Goal: Information Seeking & Learning: Learn about a topic

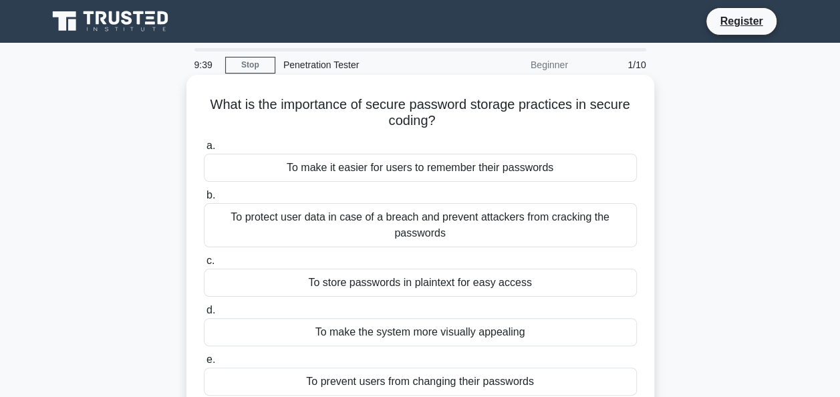
click at [463, 234] on div "To protect user data in case of a breach and prevent attackers from cracking th…" at bounding box center [420, 225] width 433 height 44
click at [204, 200] on input "b. To protect user data in case of a breach and prevent attackers from cracking…" at bounding box center [204, 195] width 0 height 9
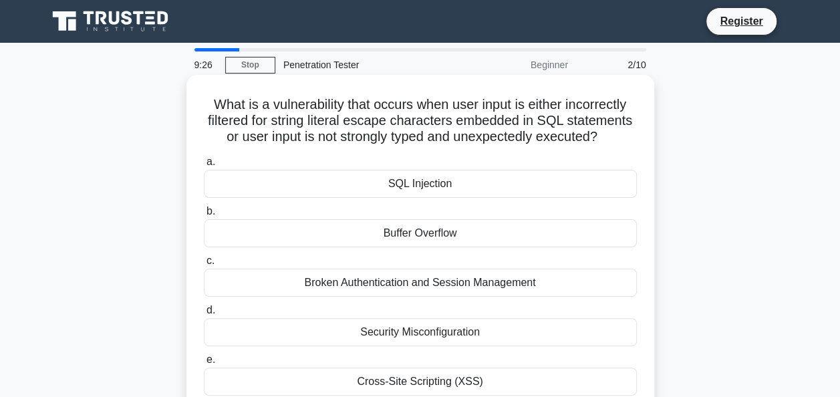
click at [415, 187] on div "SQL Injection" at bounding box center [420, 184] width 433 height 28
click at [204, 166] on input "a. SQL Injection" at bounding box center [204, 162] width 0 height 9
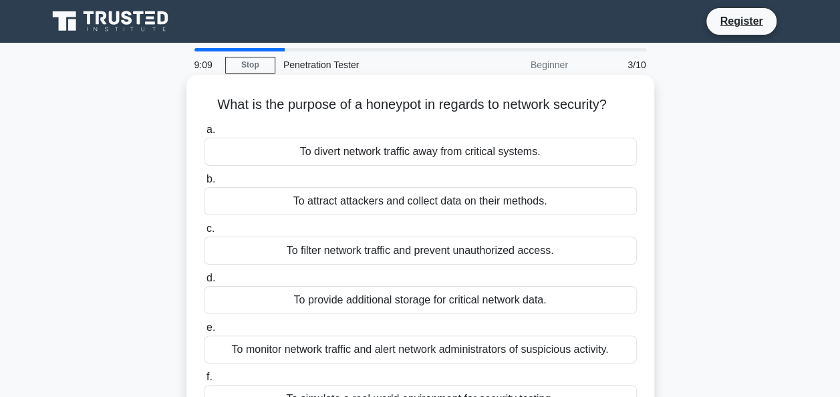
click at [388, 158] on div "To divert network traffic away from critical systems." at bounding box center [420, 152] width 433 height 28
click at [204, 134] on input "a. To divert network traffic away from critical systems." at bounding box center [204, 130] width 0 height 9
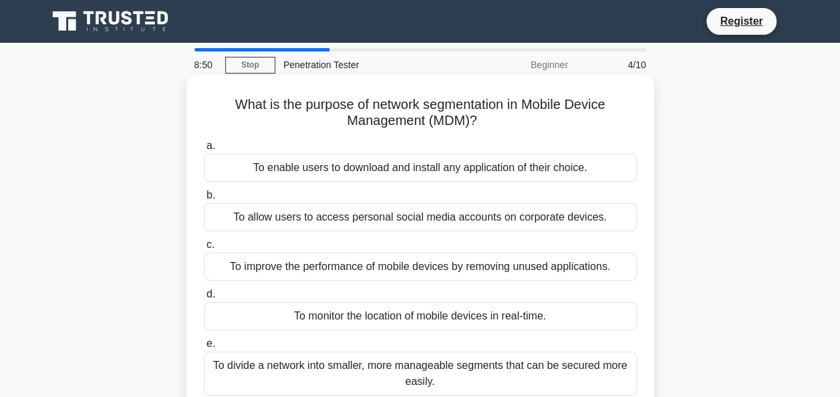
click at [439, 376] on div "To divide a network into smaller, more manageable segments that can be secured …" at bounding box center [420, 374] width 433 height 44
click at [204, 348] on input "e. To divide a network into smaller, more manageable segments that can be secur…" at bounding box center [204, 344] width 0 height 9
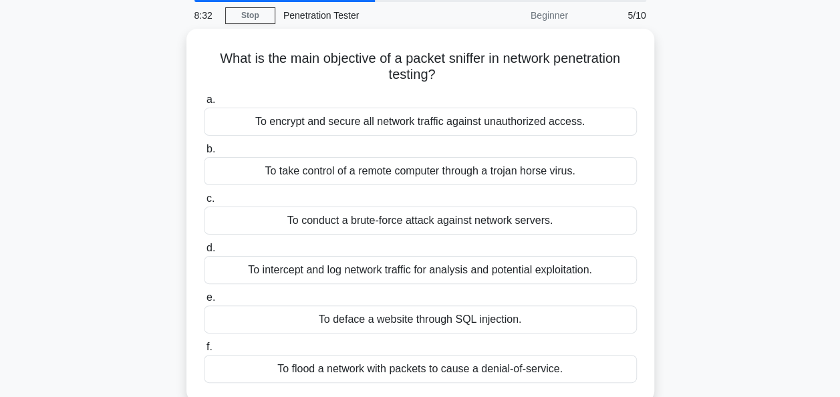
scroll to position [50, 0]
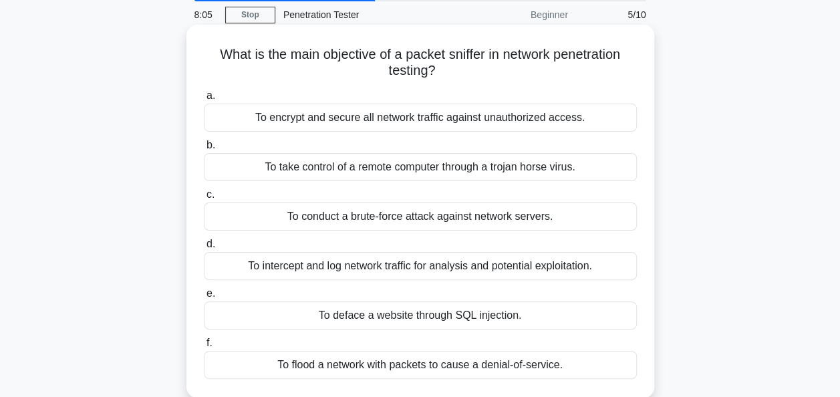
click at [401, 365] on div "To flood a network with packets to cause a denial-of-service." at bounding box center [420, 365] width 433 height 28
click at [204, 348] on input "f. To flood a network with packets to cause a denial-of-service." at bounding box center [204, 343] width 0 height 9
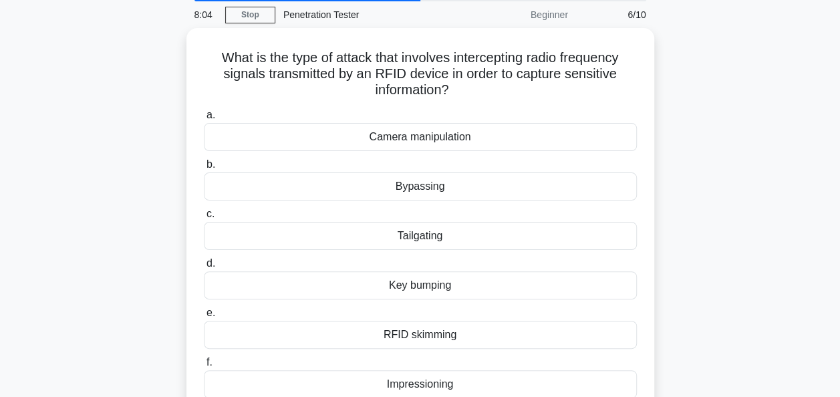
scroll to position [0, 0]
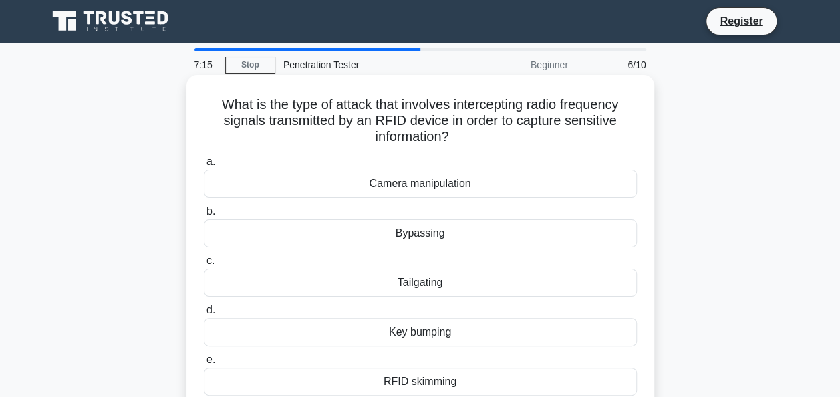
click at [408, 380] on div "RFID skimming" at bounding box center [420, 382] width 433 height 28
click at [204, 364] on input "e. RFID skimming" at bounding box center [204, 360] width 0 height 9
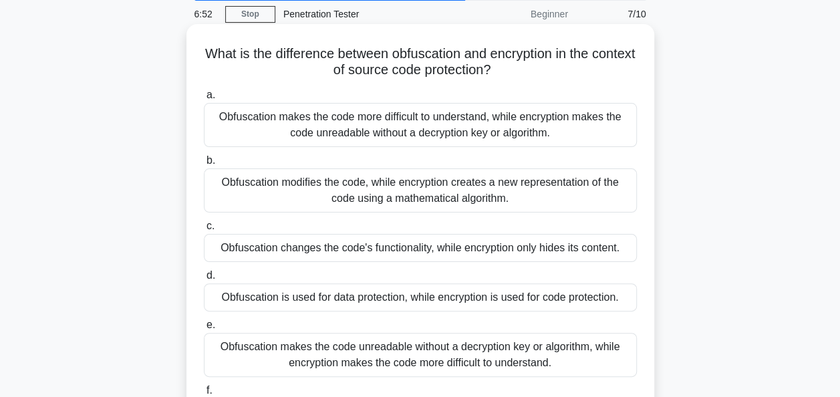
scroll to position [53, 0]
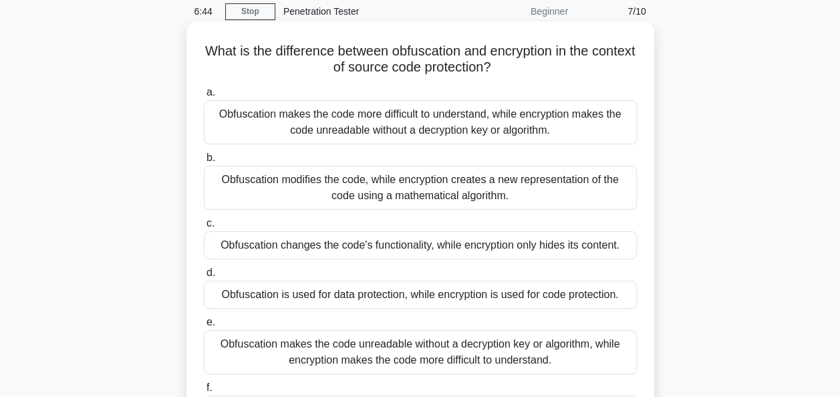
click at [445, 197] on div "Obfuscation modifies the code, while encryption creates a new representation of…" at bounding box center [420, 188] width 433 height 44
click at [204, 162] on input "b. Obfuscation modifies the code, while encryption creates a new representation…" at bounding box center [204, 158] width 0 height 9
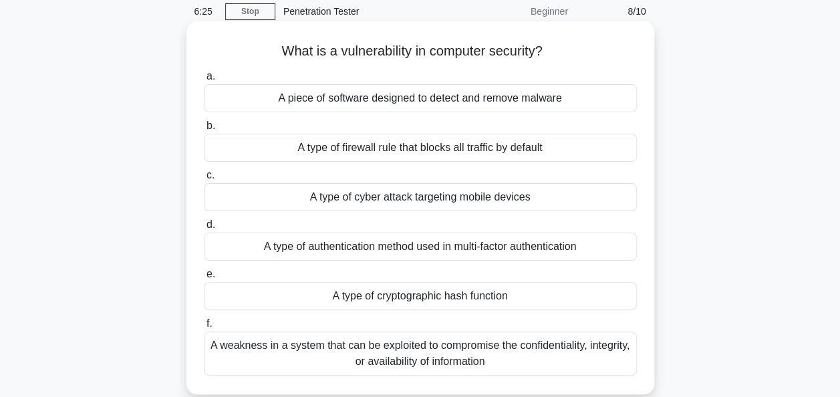
click at [413, 351] on div "A weakness in a system that can be exploited to compromise the confidentiality,…" at bounding box center [420, 354] width 433 height 44
click at [204, 328] on input "f. A weakness in a system that can be exploited to compromise the confidentiali…" at bounding box center [204, 324] width 0 height 9
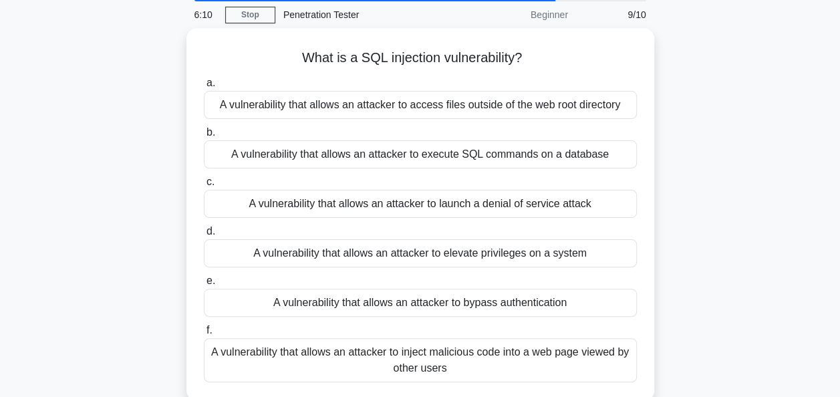
scroll to position [51, 0]
click at [413, 351] on div "A vulnerability that allows an attacker to inject malicious code into a web pag…" at bounding box center [420, 360] width 433 height 44
click at [204, 334] on input "f. A vulnerability that allows an attacker to inject malicious code into a web …" at bounding box center [204, 330] width 0 height 9
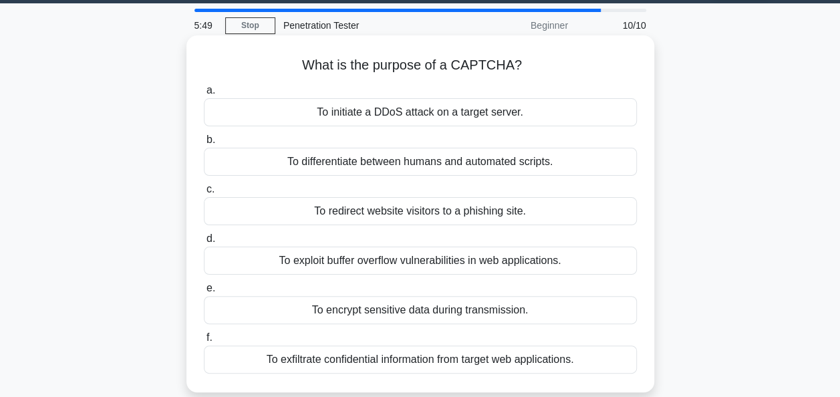
scroll to position [44, 0]
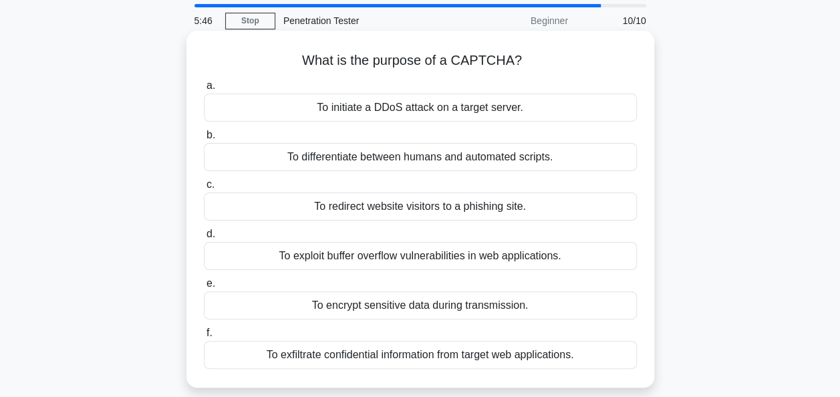
click at [385, 158] on div "To differentiate between humans and automated scripts." at bounding box center [420, 157] width 433 height 28
click at [204, 140] on input "b. To differentiate between humans and automated scripts." at bounding box center [204, 135] width 0 height 9
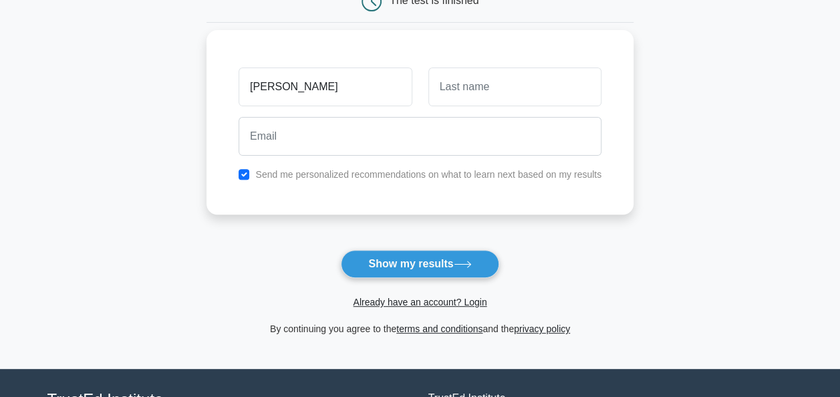
scroll to position [156, 0]
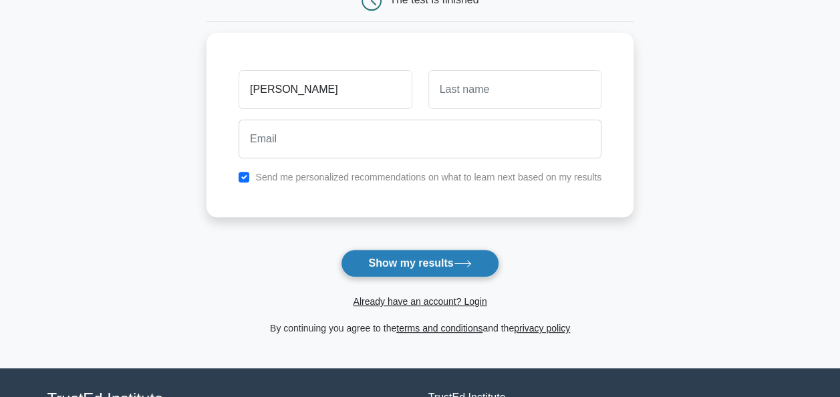
type input "vismitha"
click at [410, 261] on button "Show my results" at bounding box center [420, 263] width 158 height 28
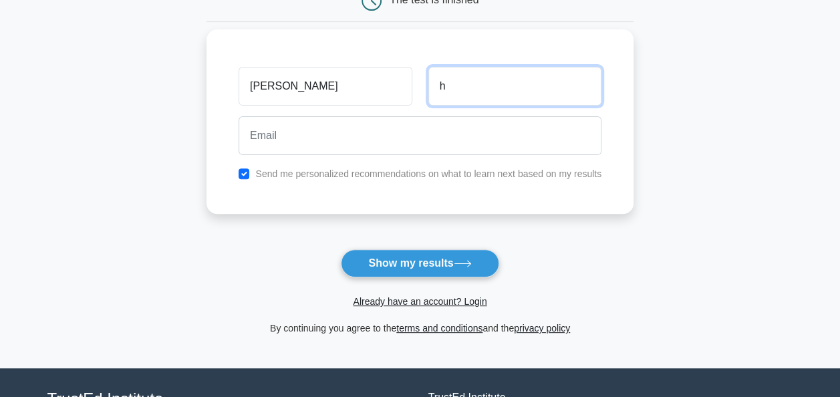
type input "h"
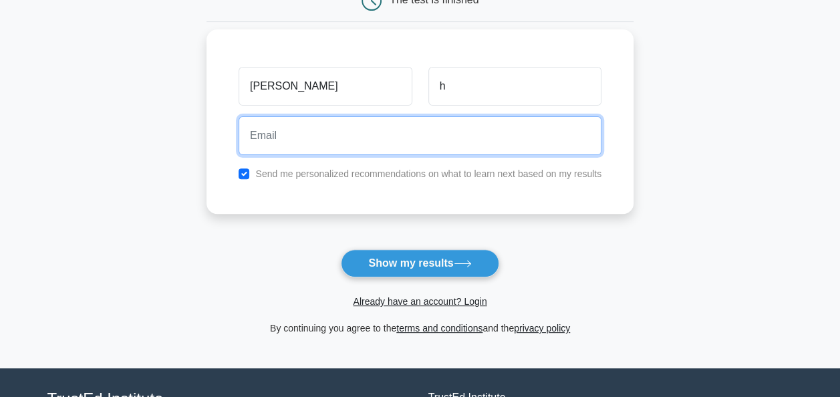
click at [406, 131] on input "email" at bounding box center [420, 135] width 363 height 39
type input "vismitha.h.raju@gmail.com"
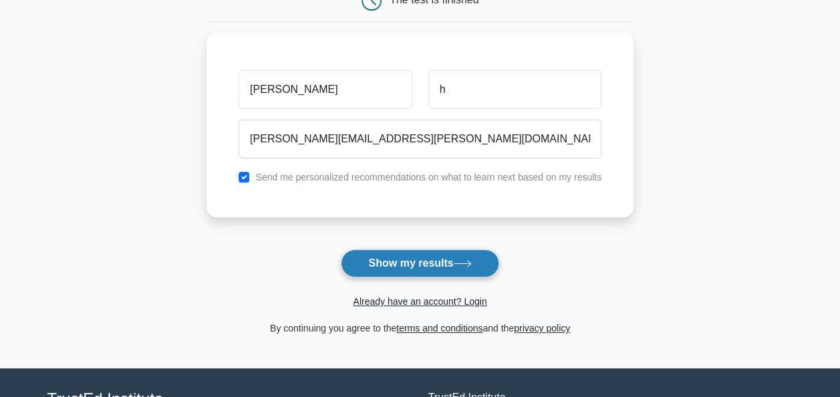
click at [415, 265] on button "Show my results" at bounding box center [420, 263] width 158 height 28
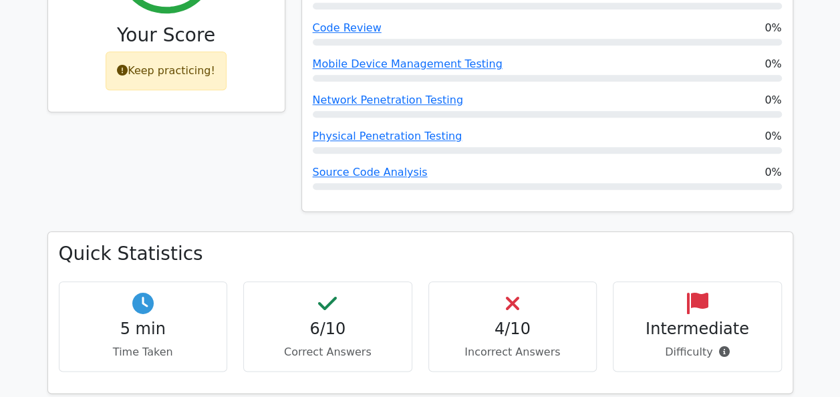
scroll to position [633, 0]
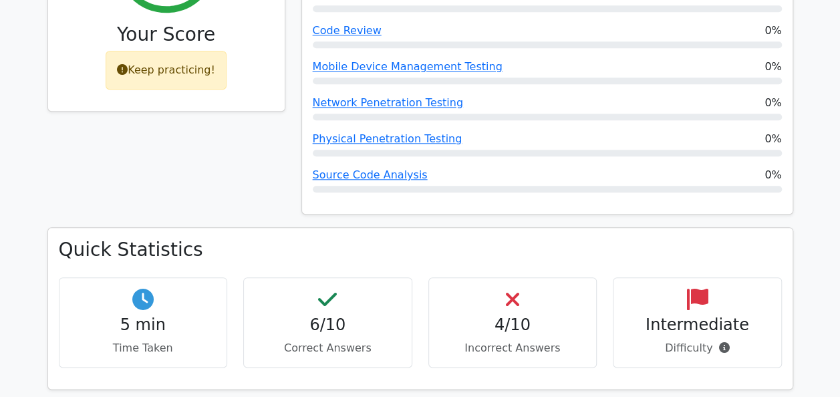
click at [512, 289] on icon at bounding box center [512, 299] width 13 height 21
click at [685, 277] on div "Intermediate Difficulty" at bounding box center [697, 322] width 169 height 90
click at [509, 340] on p "Incorrect Answers" at bounding box center [513, 348] width 146 height 16
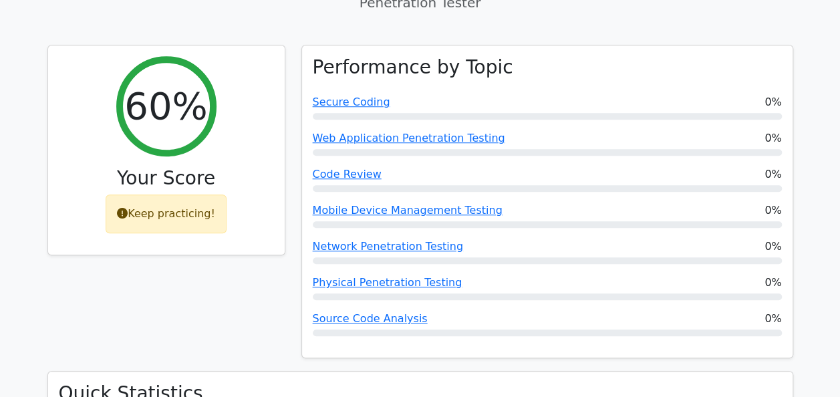
scroll to position [487, 0]
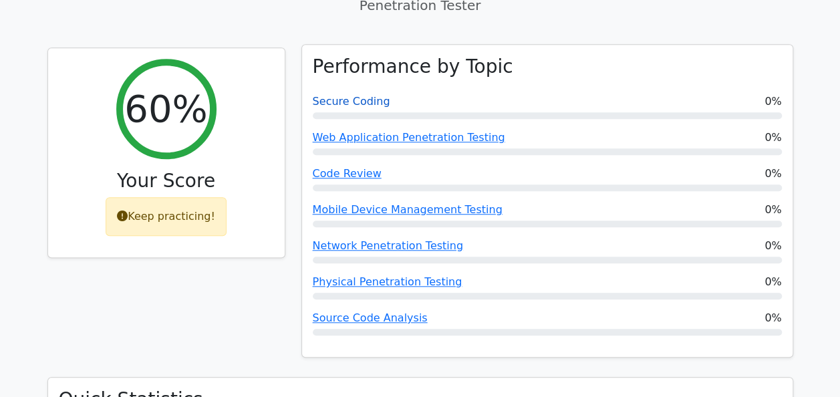
click at [354, 95] on link "Secure Coding" at bounding box center [352, 101] width 78 height 13
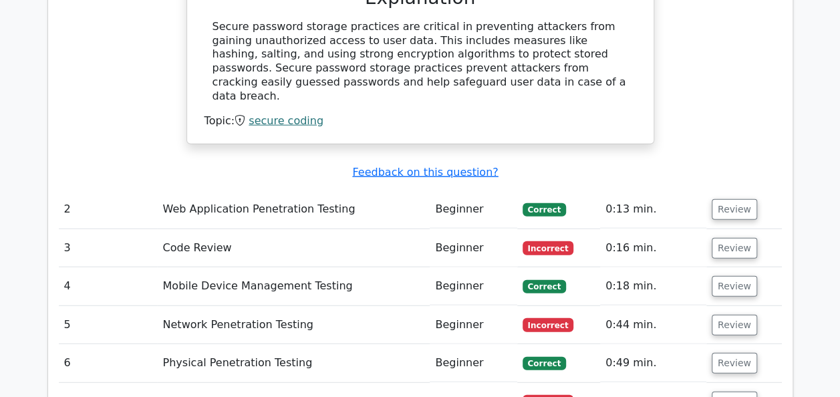
scroll to position [1543, 0]
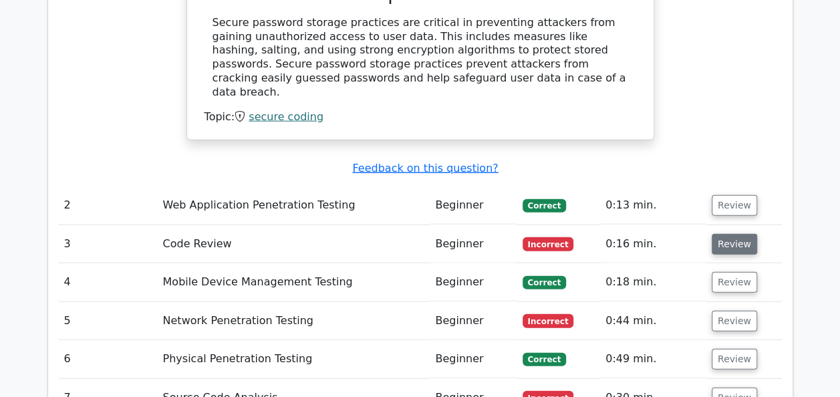
click at [729, 234] on button "Review" at bounding box center [734, 244] width 45 height 21
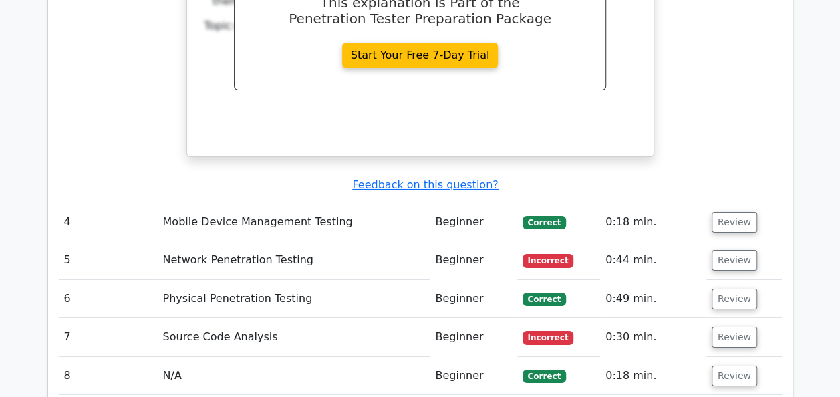
scroll to position [2248, 0]
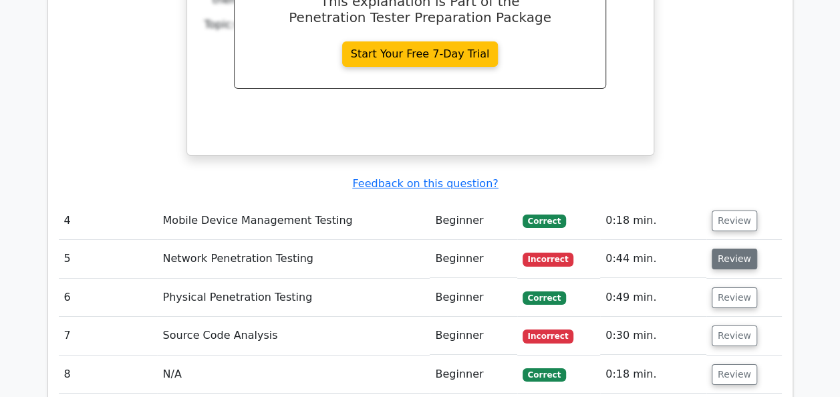
click at [730, 249] on button "Review" at bounding box center [734, 259] width 45 height 21
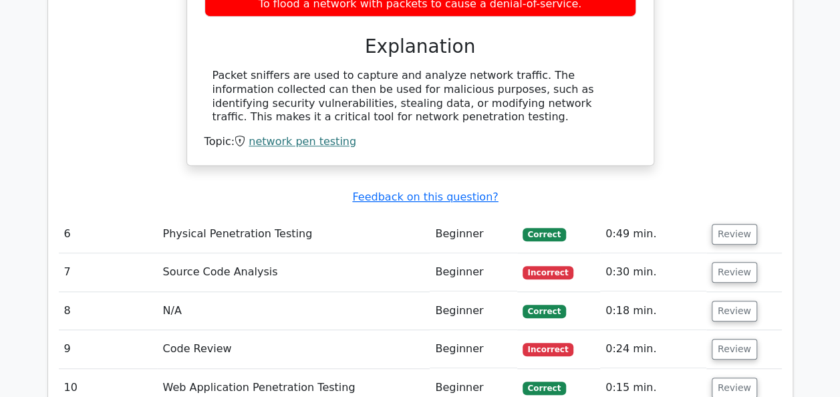
scroll to position [2836, 0]
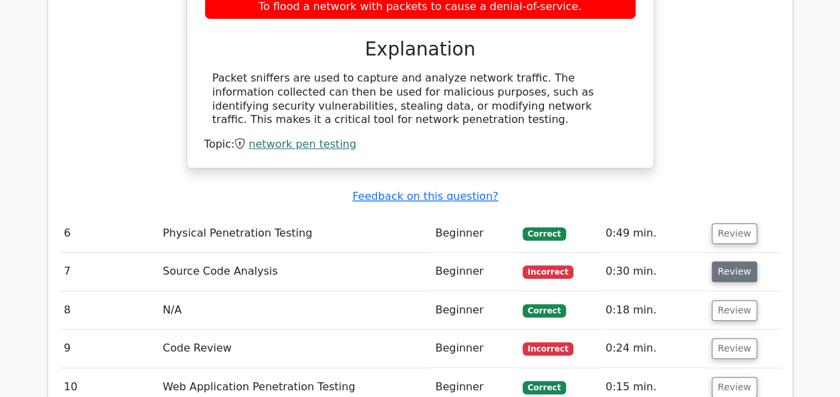
click at [723, 261] on button "Review" at bounding box center [734, 271] width 45 height 21
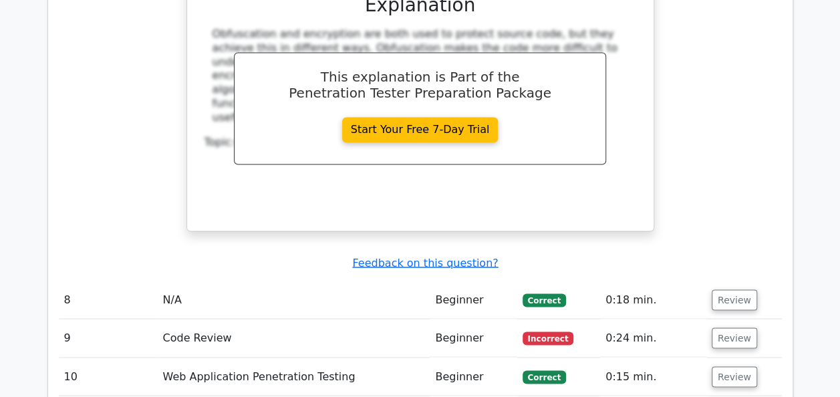
scroll to position [3546, 0]
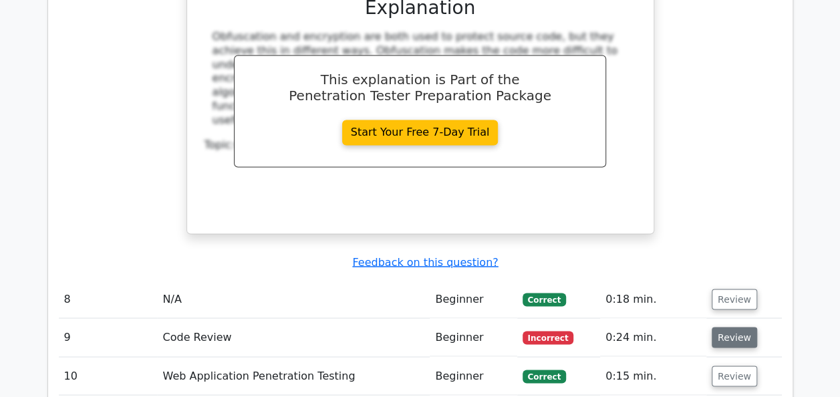
click at [725, 327] on button "Review" at bounding box center [734, 337] width 45 height 21
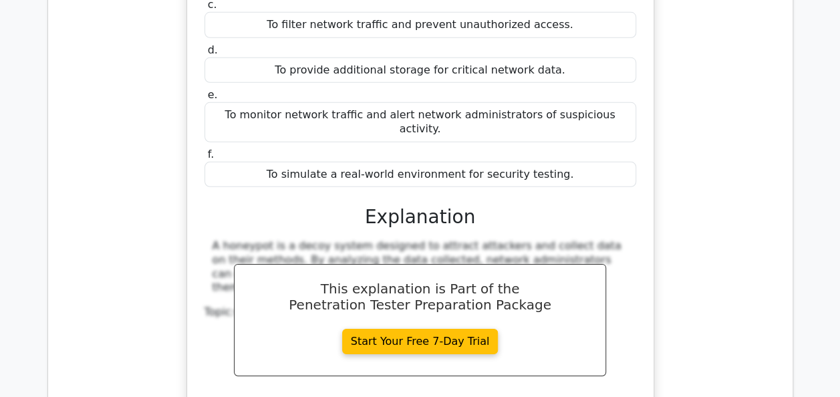
scroll to position [1940, 0]
